Goal: Task Accomplishment & Management: Complete application form

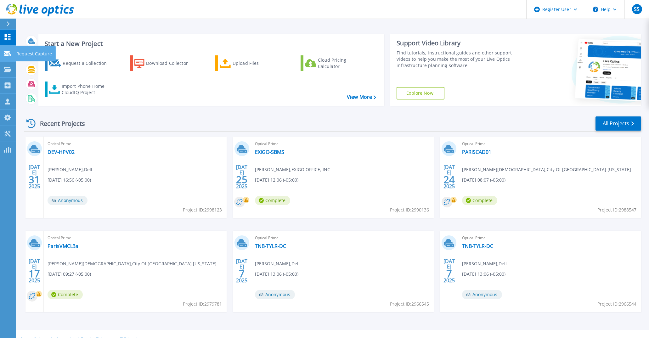
click at [10, 55] on icon at bounding box center [8, 53] width 8 height 5
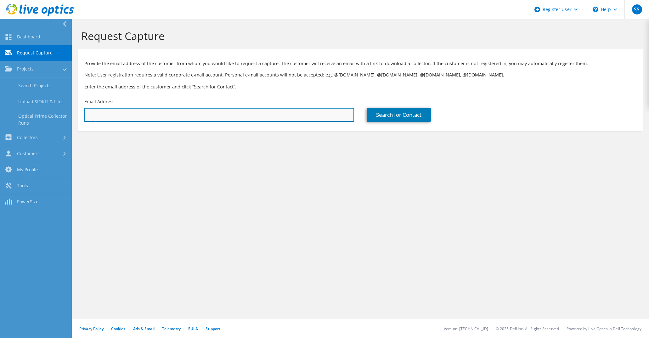
paste input "[EMAIL_ADDRESS][DOMAIN_NAME]"
type input "[EMAIL_ADDRESS][DOMAIN_NAME]"
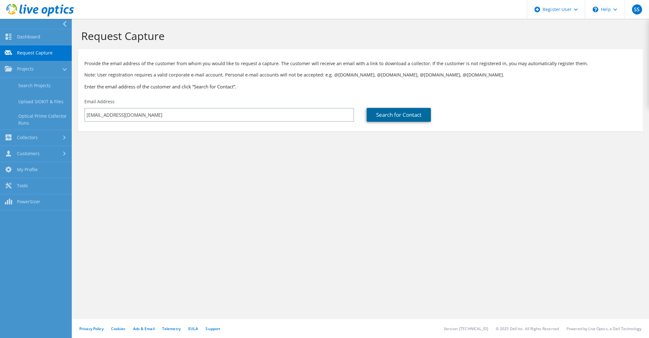
click at [399, 113] on link "Search for Contact" at bounding box center [399, 115] width 64 height 14
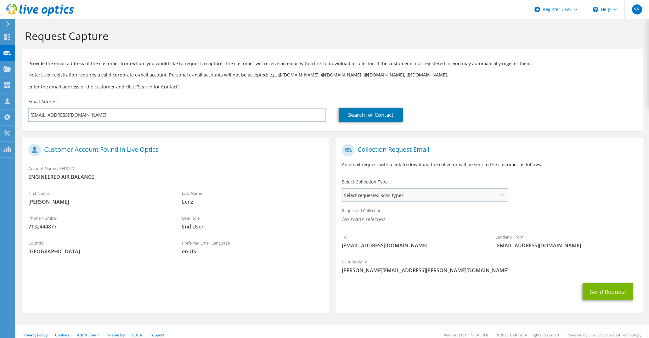
click at [437, 193] on span "Select requested scan types" at bounding box center [425, 195] width 165 height 13
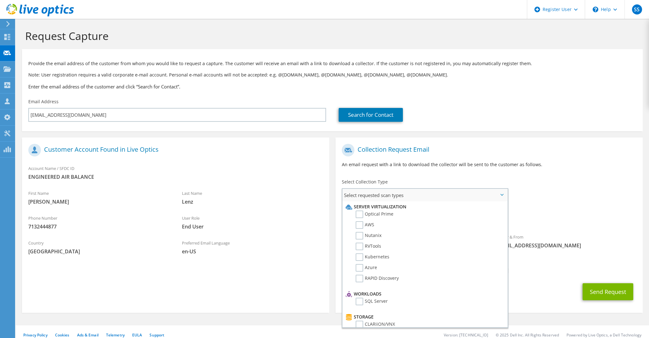
click at [411, 216] on li "Optical Prime" at bounding box center [424, 216] width 160 height 11
click at [396, 216] on li "Optical Prime" at bounding box center [424, 216] width 160 height 11
click at [365, 216] on label "Optical Prime" at bounding box center [375, 215] width 38 height 8
click at [0, 0] on input "Optical Prime" at bounding box center [0, 0] width 0 height 0
click at [602, 288] on button "Send Request" at bounding box center [608, 293] width 51 height 17
